Goal: Check status: Check status

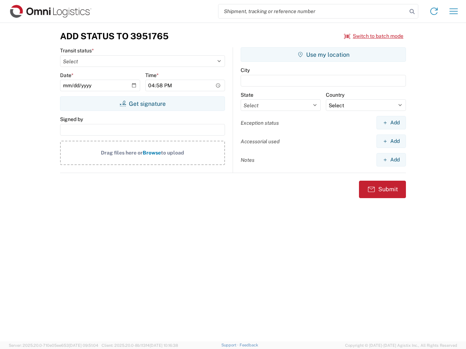
click at [313, 11] on input "search" at bounding box center [312, 11] width 188 height 14
click at [412, 12] on icon at bounding box center [412, 12] width 10 height 10
click at [434, 11] on icon at bounding box center [434, 11] width 12 height 12
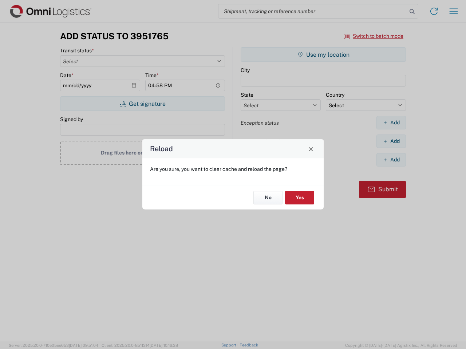
click at [453, 11] on div "Reload Are you sure, you want to clear cache and reload the page? No Yes" at bounding box center [233, 174] width 466 height 349
click at [374, 36] on div "Reload Are you sure, you want to clear cache and reload the page? No Yes" at bounding box center [233, 174] width 466 height 349
click at [142, 104] on div "Reload Are you sure, you want to clear cache and reload the page? No Yes" at bounding box center [233, 174] width 466 height 349
click at [323, 55] on div "Reload Are you sure, you want to clear cache and reload the page? No Yes" at bounding box center [233, 174] width 466 height 349
click at [391, 123] on div "Reload Are you sure, you want to clear cache and reload the page? No Yes" at bounding box center [233, 174] width 466 height 349
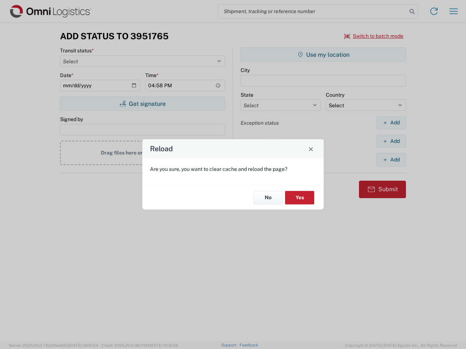
click at [391, 141] on div "Reload Are you sure, you want to clear cache and reload the page? No Yes" at bounding box center [233, 174] width 466 height 349
click at [391, 160] on div "Reload Are you sure, you want to clear cache and reload the page? No Yes" at bounding box center [233, 174] width 466 height 349
